Goal: Transaction & Acquisition: Register for event/course

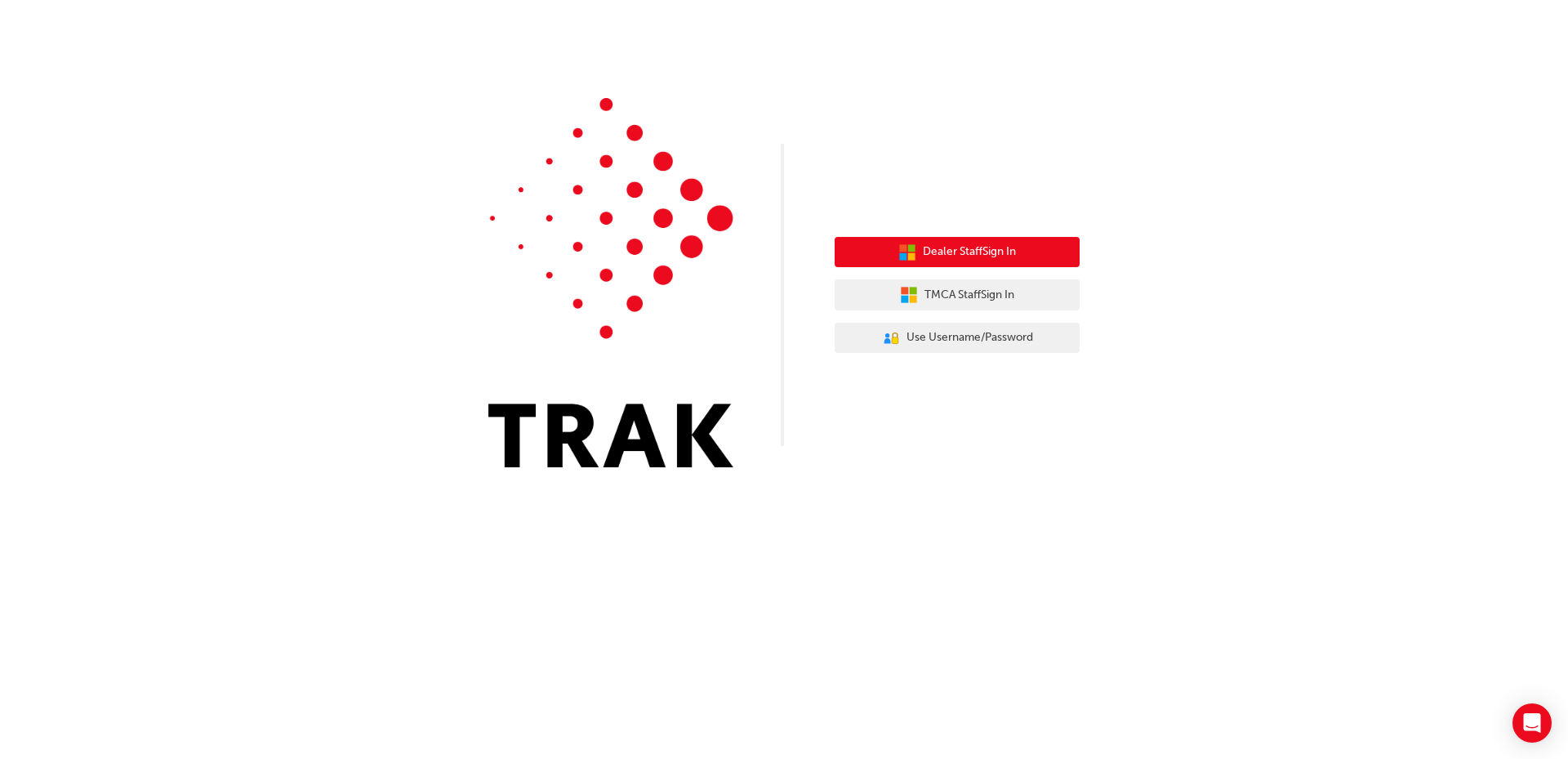
click at [1015, 251] on span "Dealer Staff Sign In" at bounding box center [969, 251] width 93 height 19
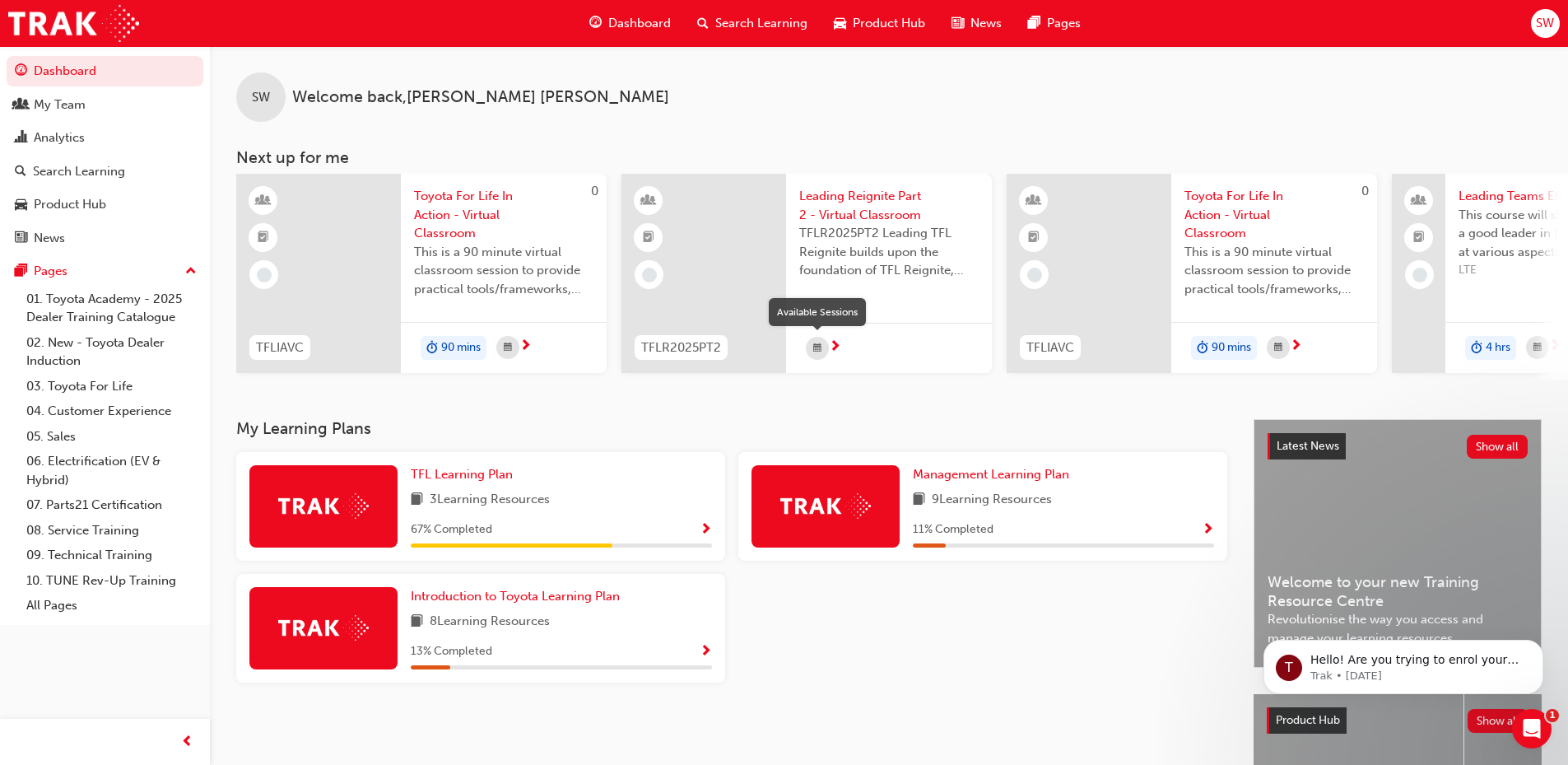
click at [821, 343] on div "button" at bounding box center [818, 349] width 23 height 23
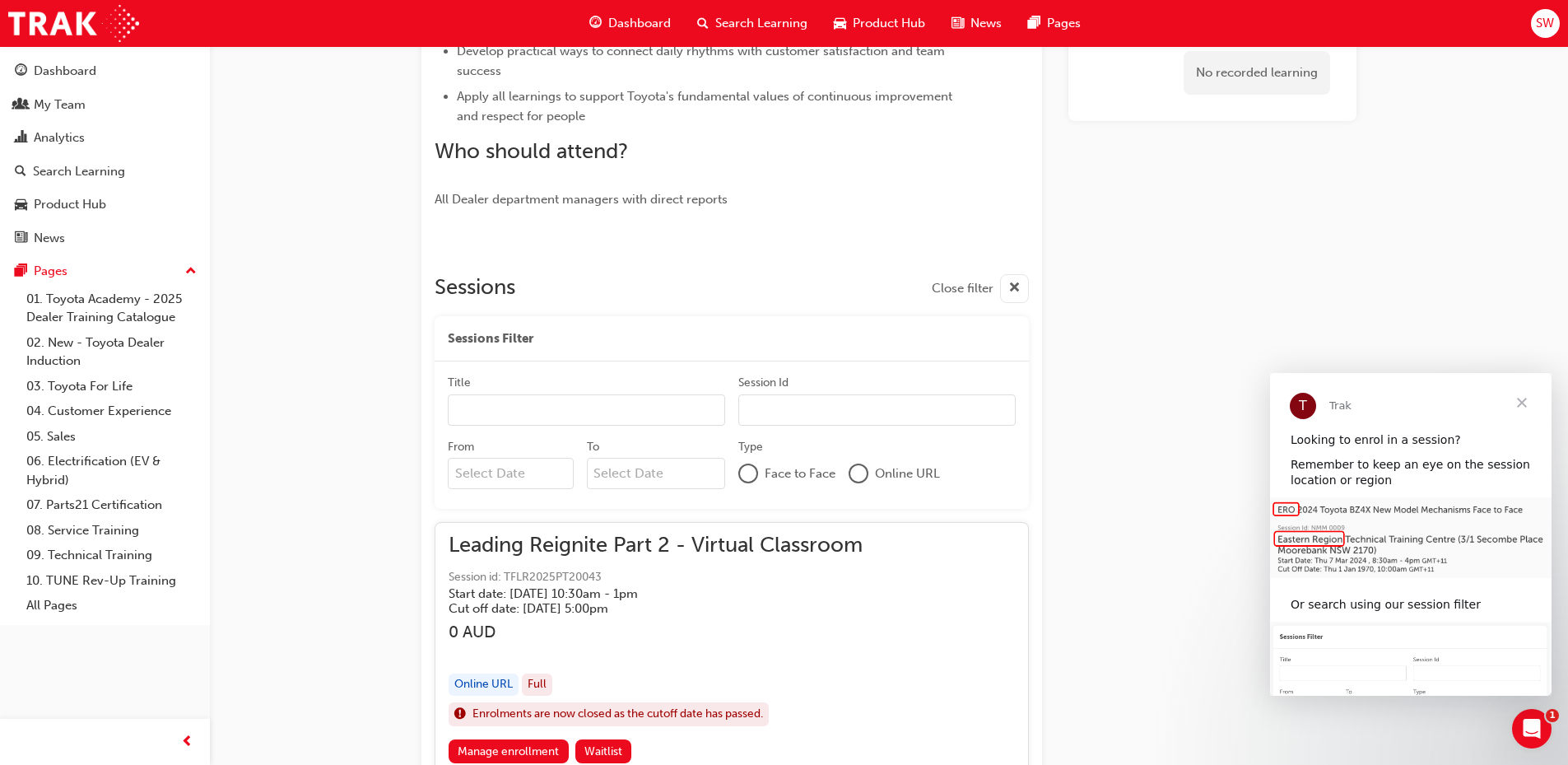
scroll to position [742, 0]
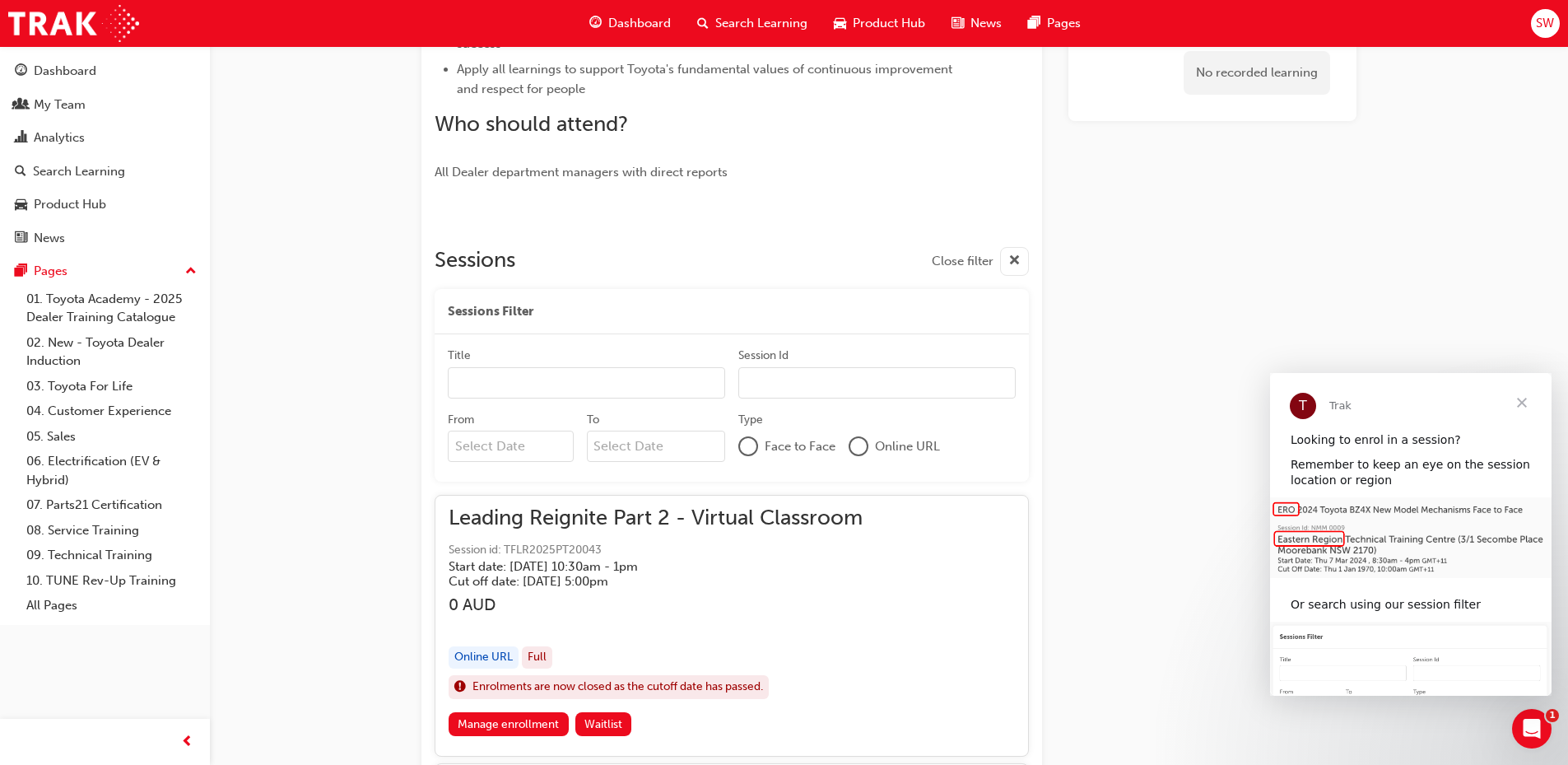
click at [859, 451] on div at bounding box center [859, 446] width 17 height 17
click at [861, 449] on div at bounding box center [859, 447] width 13 height 13
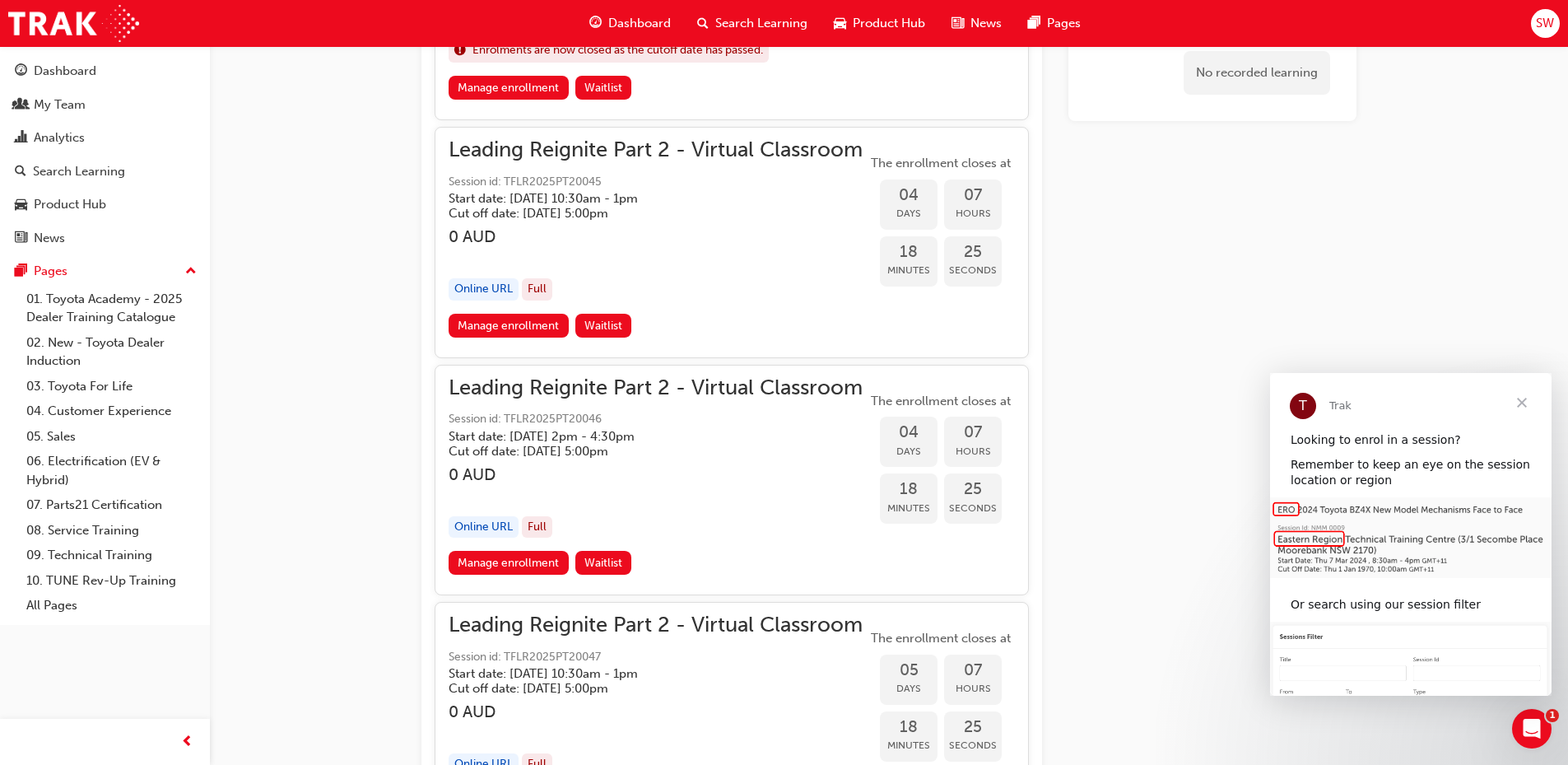
scroll to position [1730, 0]
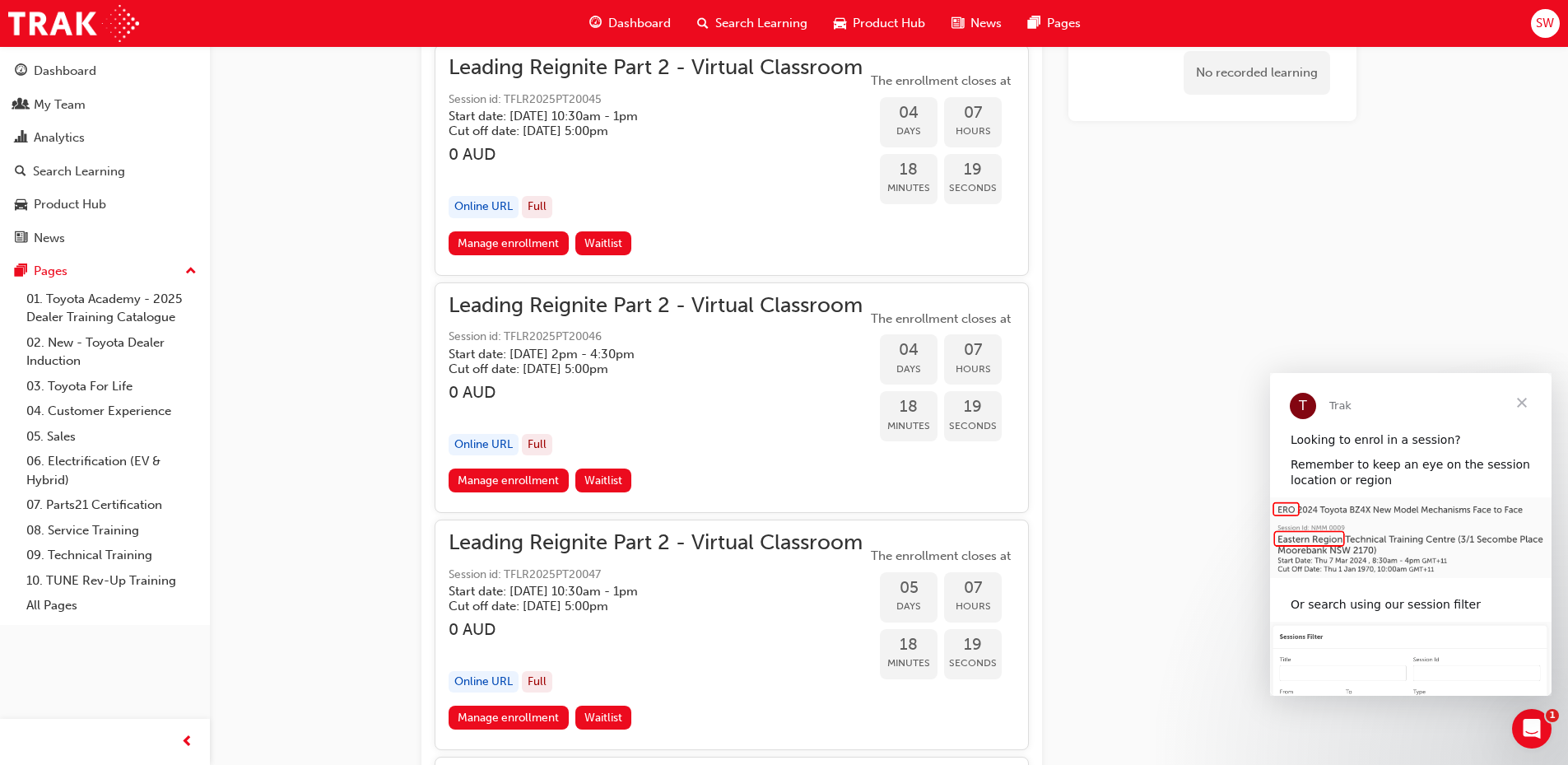
click at [1519, 400] on span "Close" at bounding box center [1522, 402] width 59 height 59
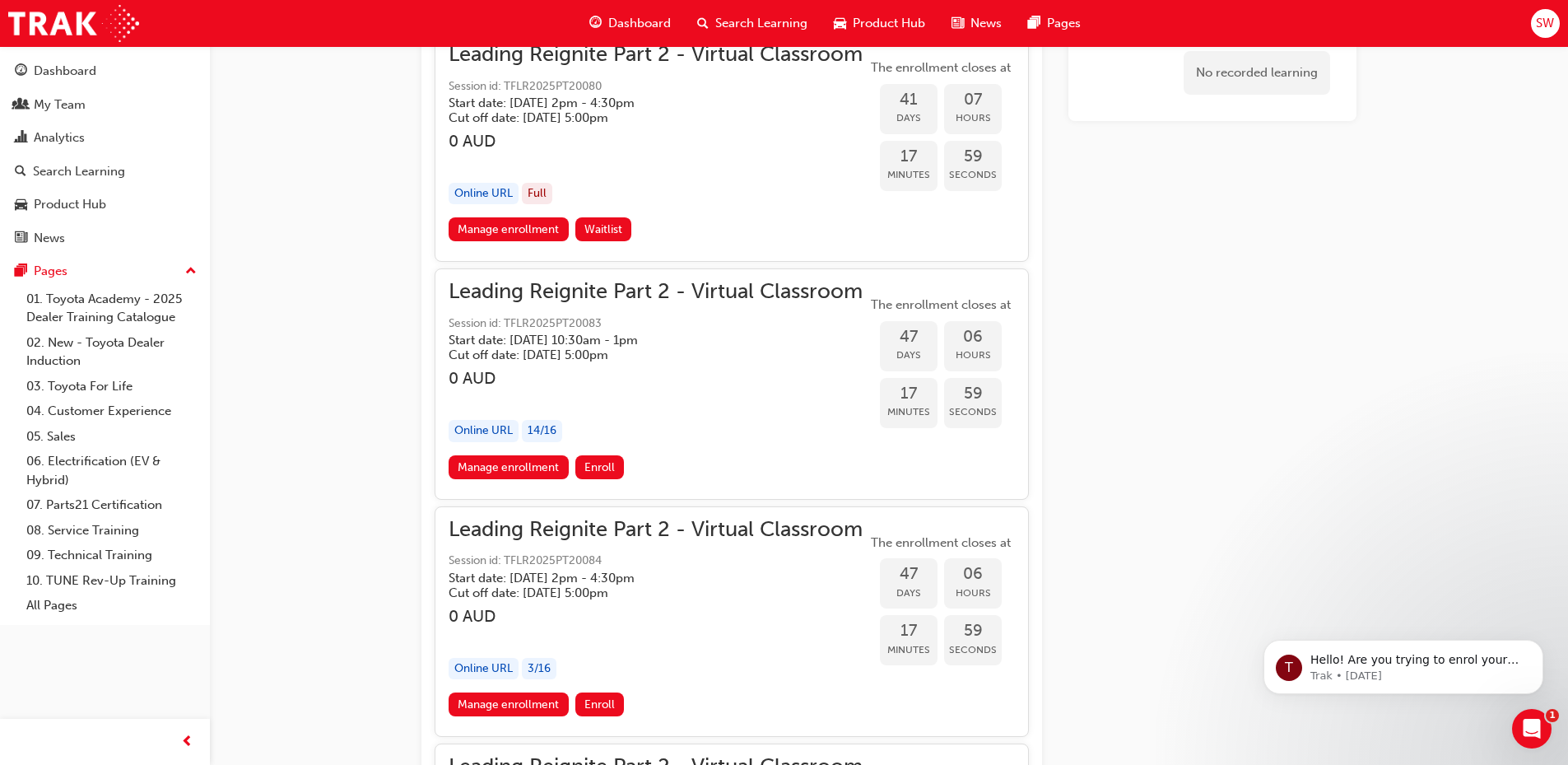
scroll to position [10043, 0]
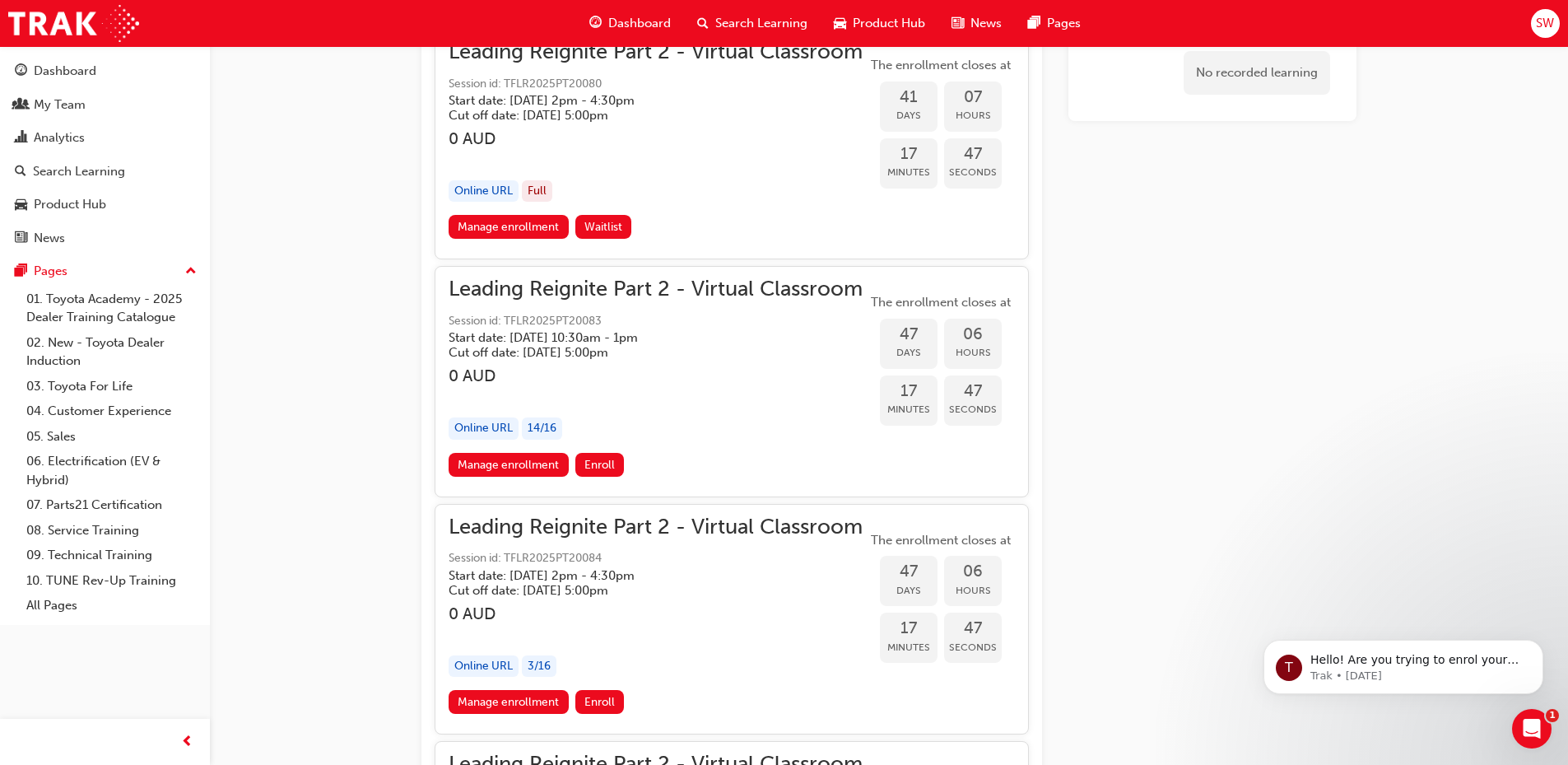
drag, startPoint x: 539, startPoint y: 360, endPoint x: 348, endPoint y: 356, distance: 191.0
click at [592, 466] on span "Enroll" at bounding box center [600, 464] width 30 height 14
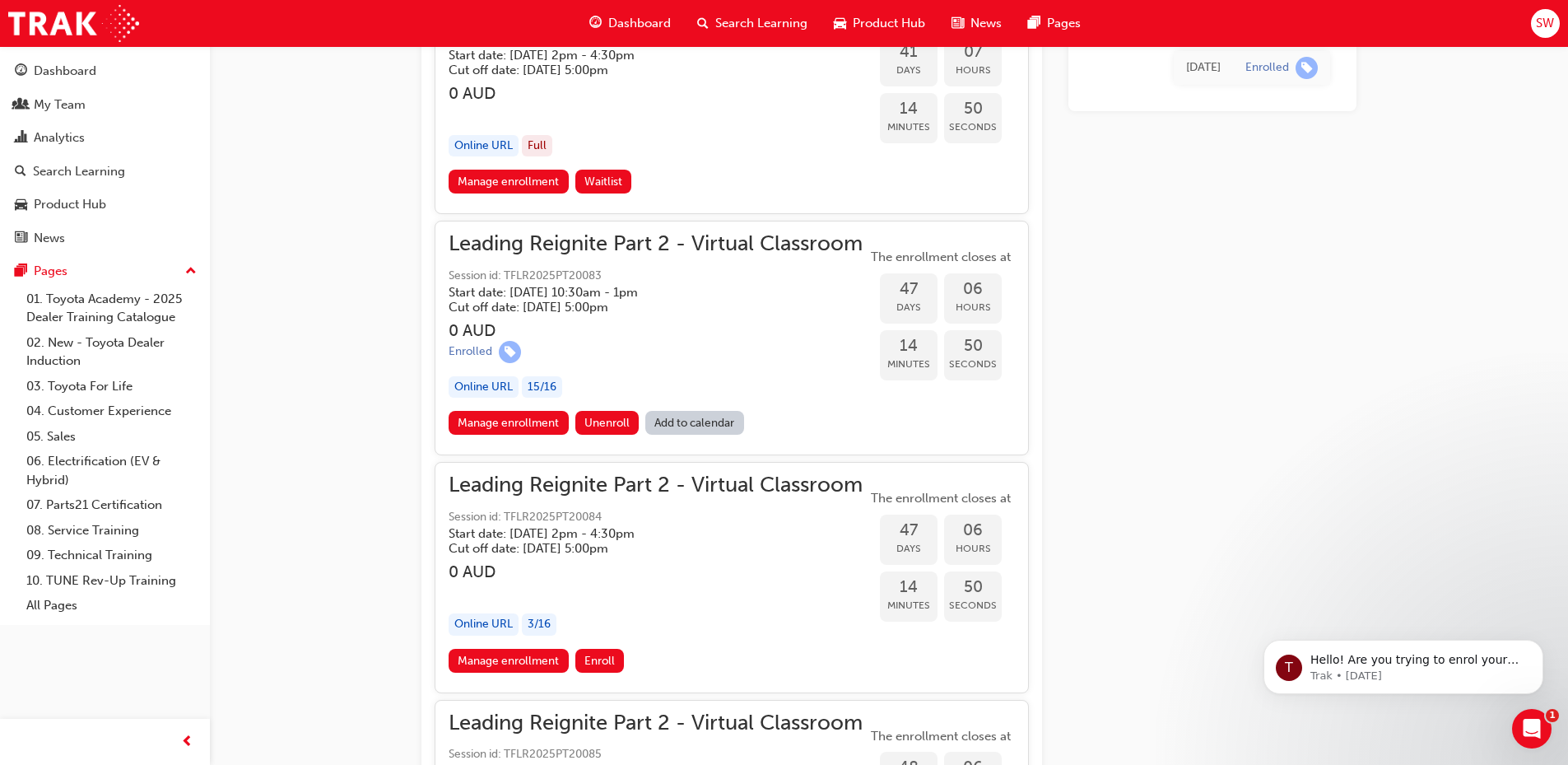
scroll to position [10090, 0]
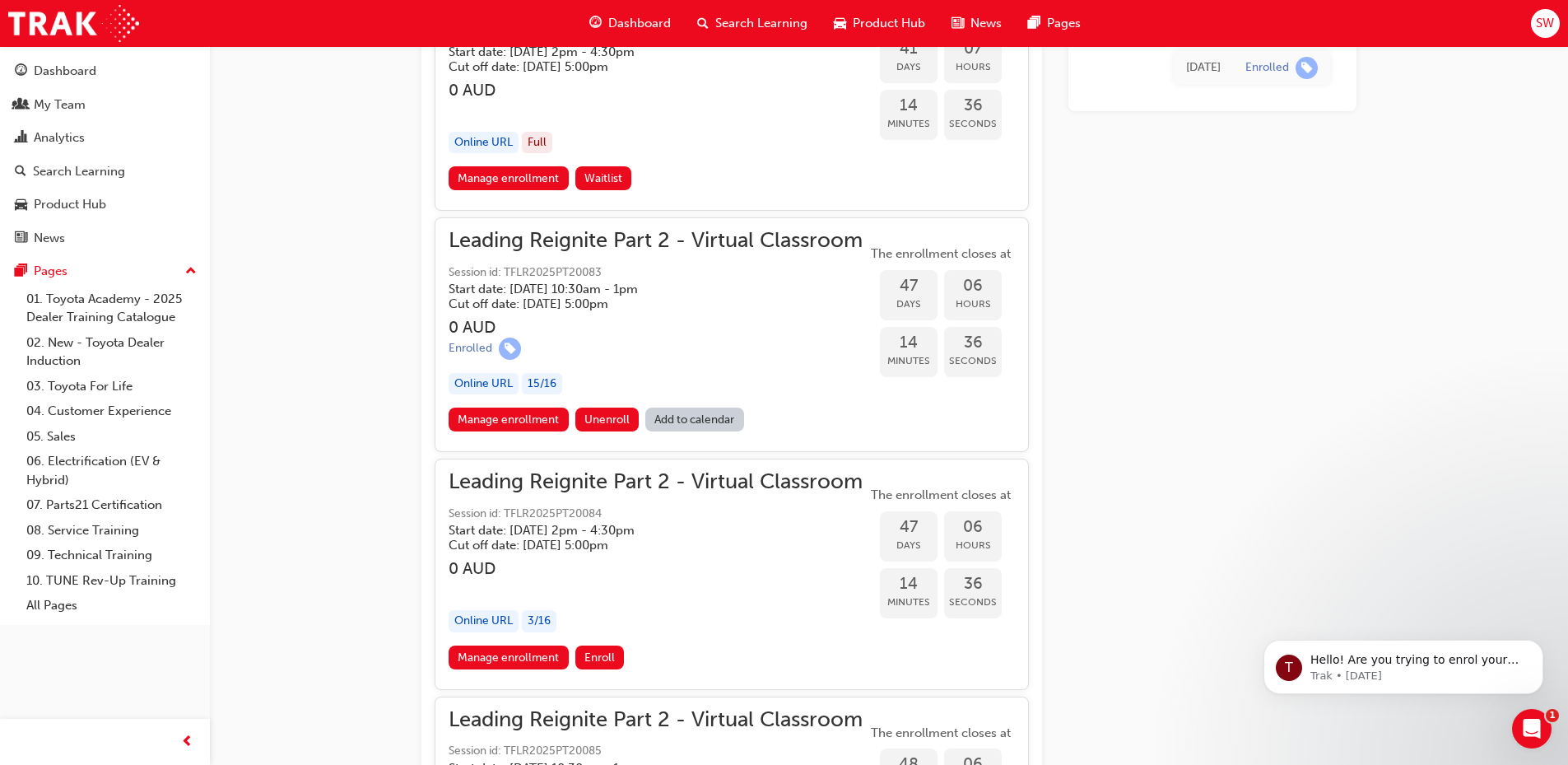
drag, startPoint x: 589, startPoint y: 339, endPoint x: 361, endPoint y: 334, distance: 228.1
